Goal: Check status: Check status

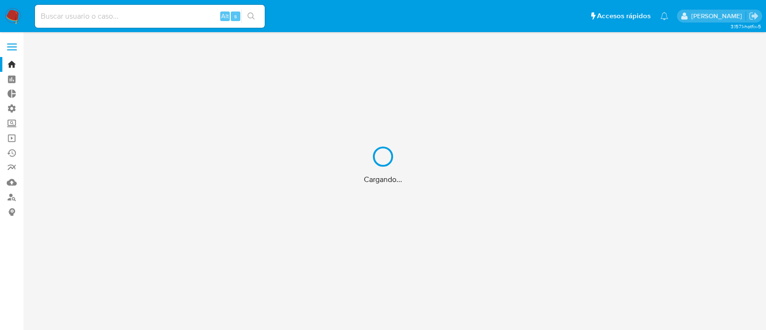
click at [123, 21] on div "Cargando..." at bounding box center [383, 165] width 766 height 330
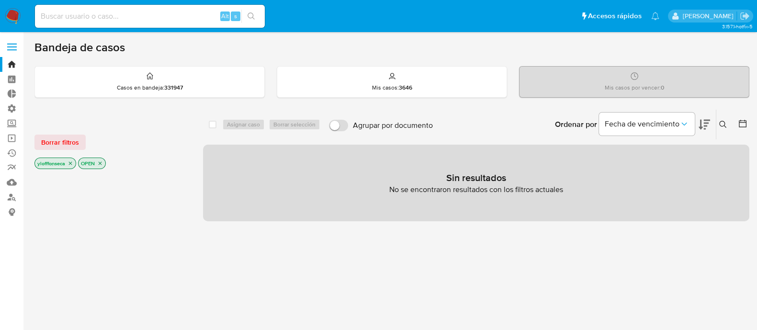
click at [91, 15] on input at bounding box center [150, 16] width 230 height 12
paste input "681003089"
type input "681003089"
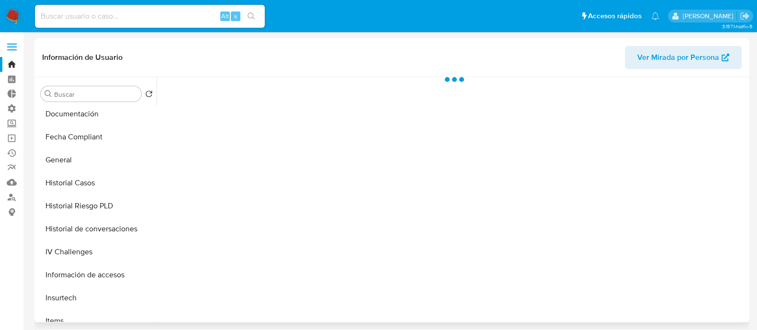
scroll to position [239, 0]
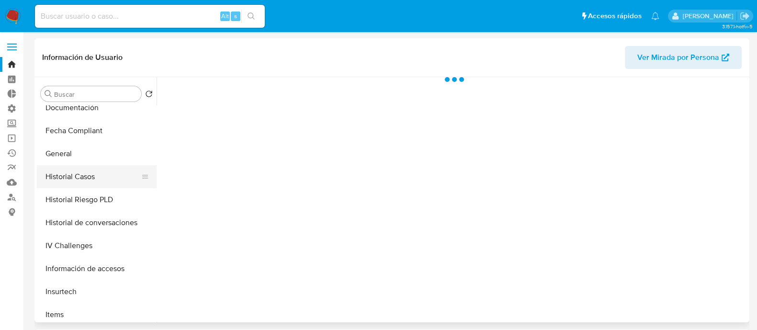
click at [85, 178] on button "Historial Casos" at bounding box center [93, 176] width 112 height 23
select select "10"
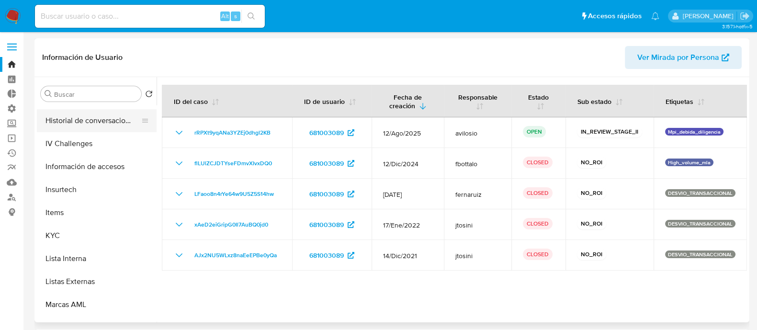
scroll to position [359, 0]
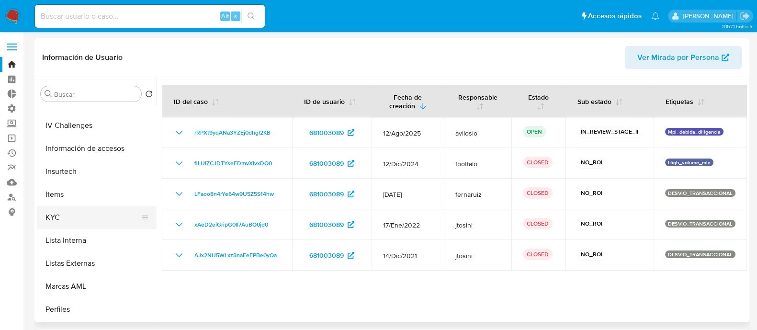
click at [103, 217] on button "KYC" at bounding box center [93, 217] width 112 height 23
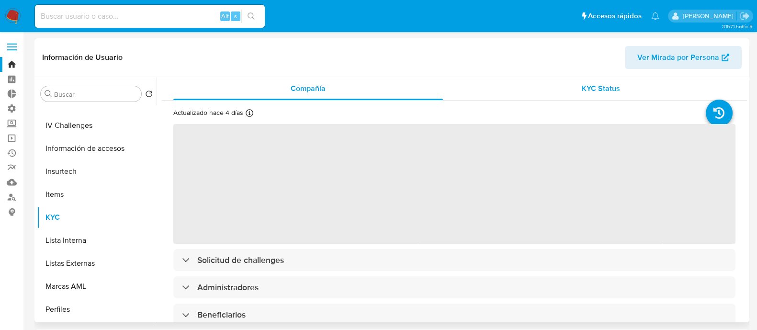
click at [599, 79] on div "KYC Status" at bounding box center [601, 88] width 270 height 23
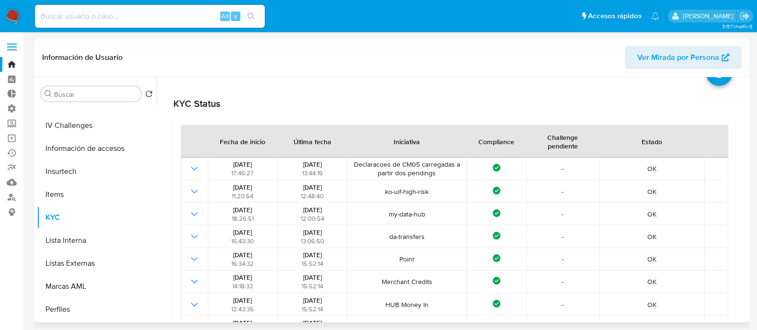
scroll to position [59, 0]
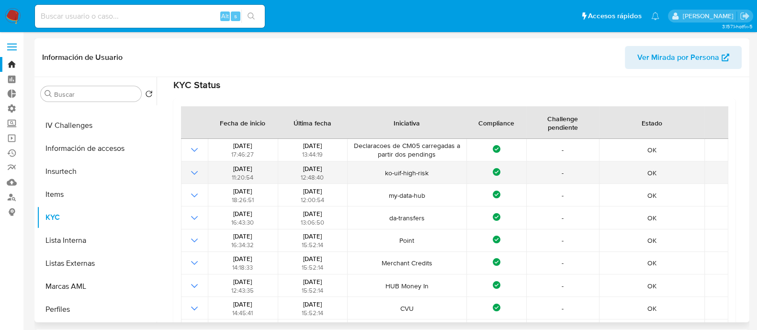
click at [191, 173] on icon "Mostrar operación" at bounding box center [194, 172] width 11 height 11
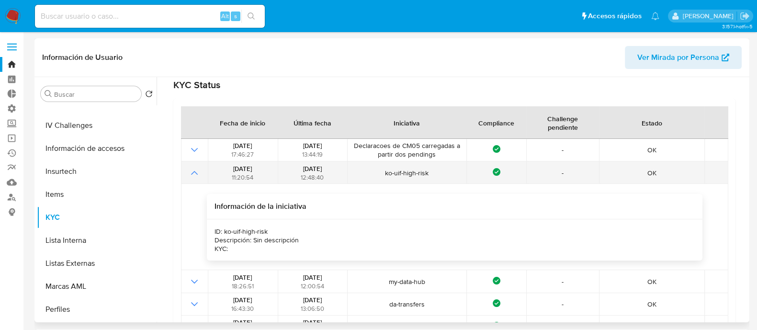
click at [191, 173] on icon "Mostrar operación" at bounding box center [194, 172] width 11 height 11
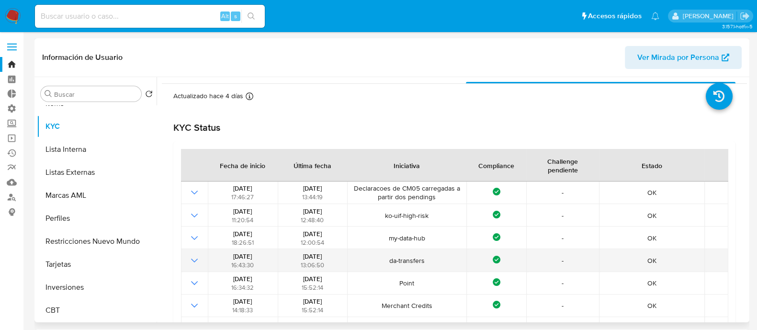
scroll to position [0, 0]
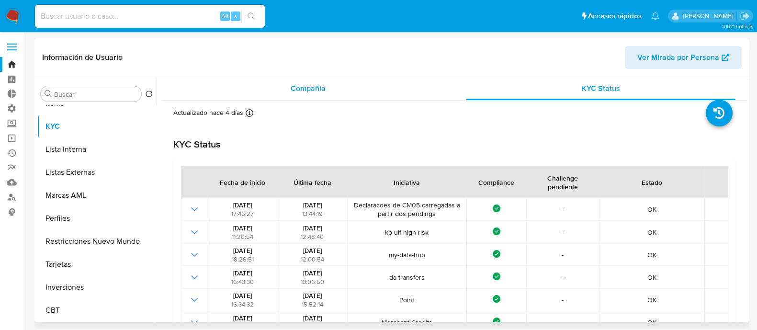
click at [340, 92] on div "Compañía" at bounding box center [308, 88] width 270 height 23
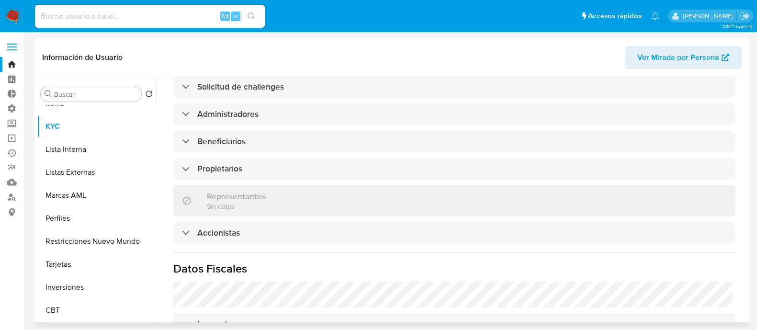
scroll to position [419, 0]
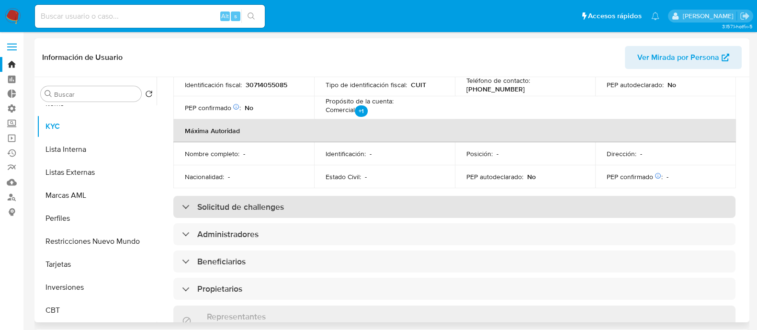
click at [231, 196] on div "Solicitud de challenges" at bounding box center [454, 207] width 562 height 22
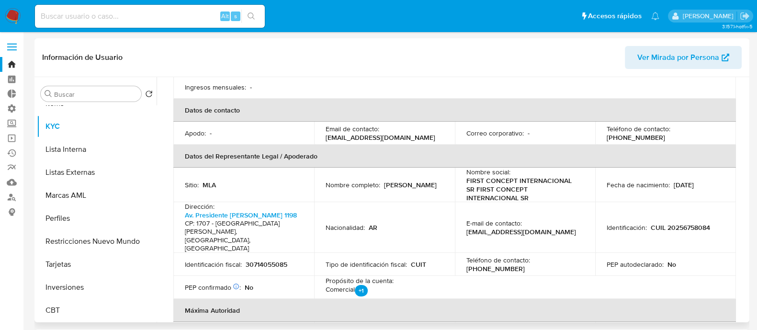
scroll to position [0, 0]
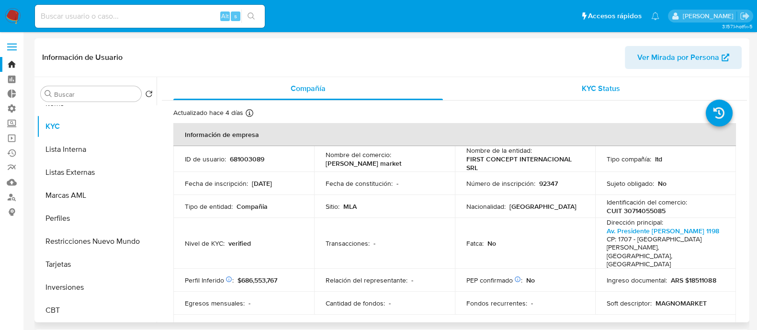
click at [589, 94] on div "KYC Status" at bounding box center [601, 88] width 270 height 23
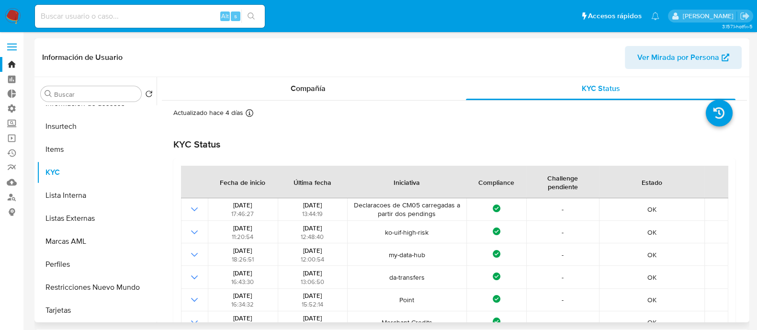
scroll to position [331, 0]
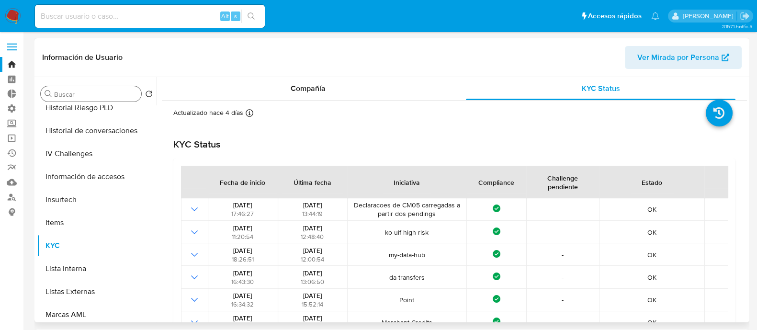
click at [95, 88] on div "Buscar" at bounding box center [91, 93] width 101 height 15
click at [95, 96] on input "Buscar" at bounding box center [95, 94] width 83 height 9
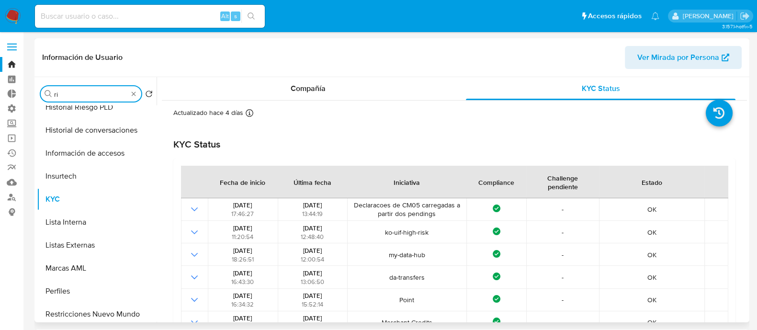
scroll to position [0, 0]
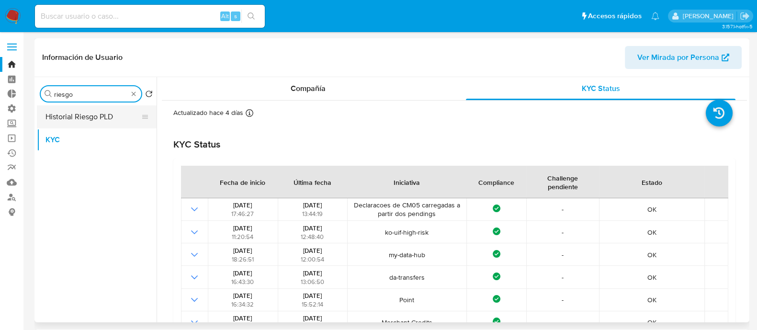
type input "riesgo"
click at [97, 117] on button "Historial Riesgo PLD" at bounding box center [93, 116] width 112 height 23
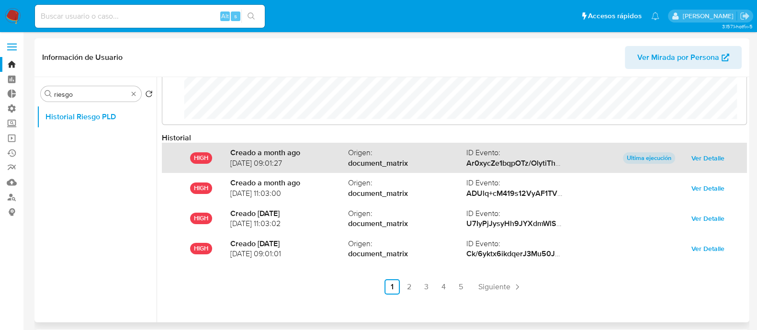
scroll to position [478930, 478436]
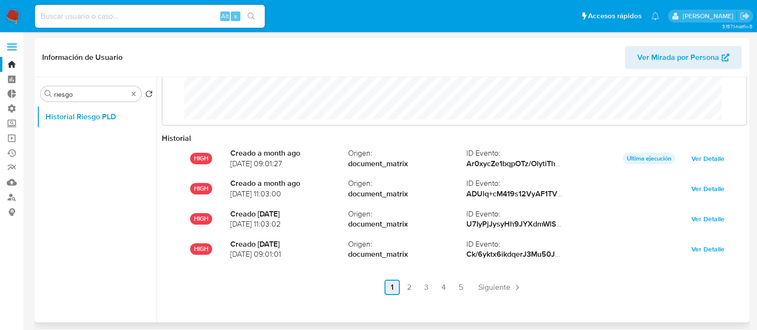
click at [412, 287] on link "2" at bounding box center [409, 287] width 15 height 15
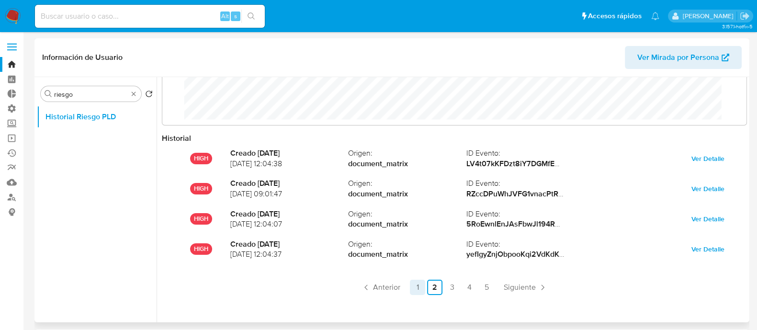
click at [420, 288] on link "1" at bounding box center [417, 287] width 15 height 15
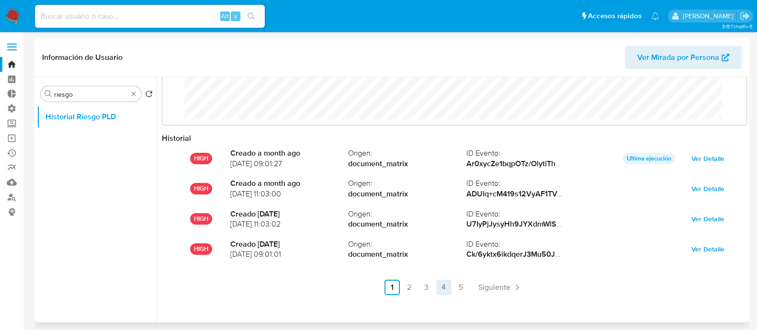
click at [436, 288] on link "4" at bounding box center [443, 287] width 15 height 15
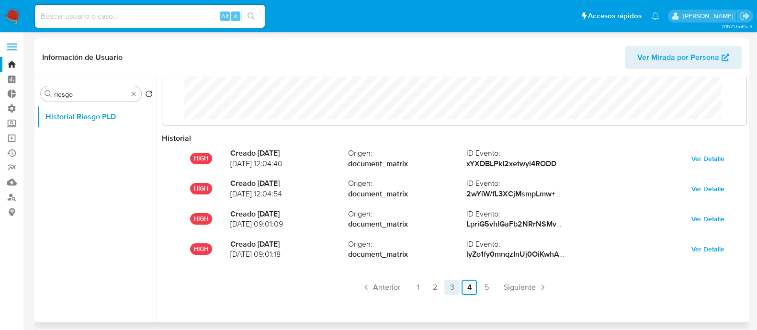
click at [456, 288] on link "3" at bounding box center [452, 287] width 15 height 15
click at [490, 291] on link "5" at bounding box center [486, 287] width 15 height 15
click at [527, 288] on ul "Anterior 1 2 3 4 5 Siguiente" at bounding box center [454, 287] width 585 height 15
click at [352, 287] on ul "Anterior 1 2 3 4 5 Siguiente" at bounding box center [454, 287] width 585 height 15
click at [148, 297] on ul "Historial Riesgo PLD" at bounding box center [97, 213] width 120 height 216
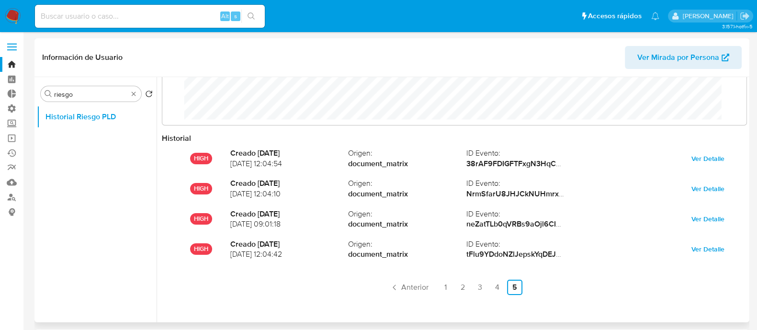
click at [305, 316] on div "Riesgo PLD en el tiempo Historial HIGH Creado [DATE] [DATE] 12:04:54 Origen : d…" at bounding box center [452, 199] width 591 height 245
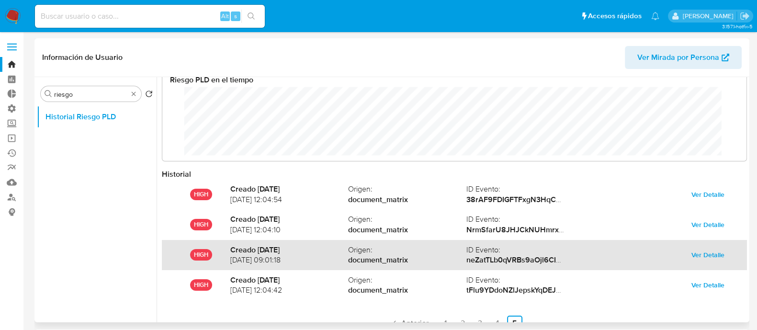
scroll to position [0, 0]
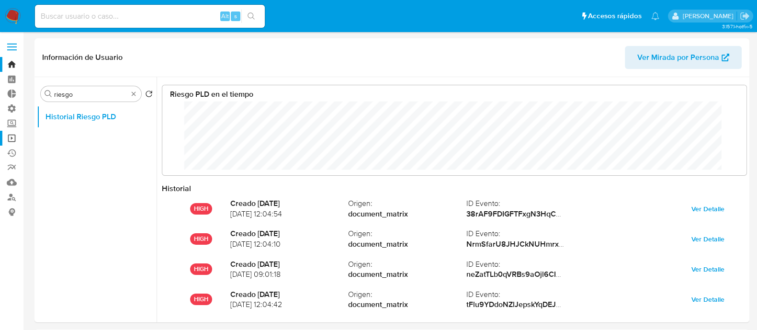
click at [12, 134] on link "Operaciones masivas" at bounding box center [57, 138] width 114 height 15
